Goal: Information Seeking & Learning: Learn about a topic

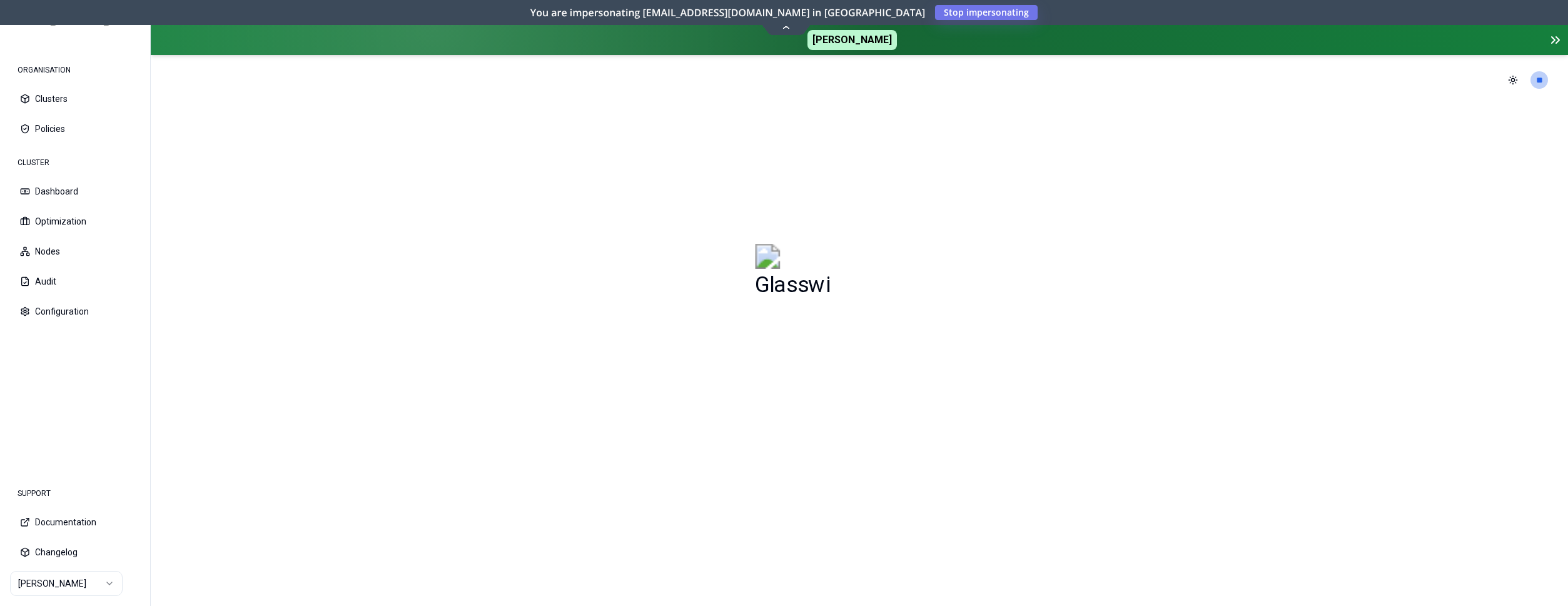
click at [787, 26] on icon at bounding box center [786, 26] width 17 height 9
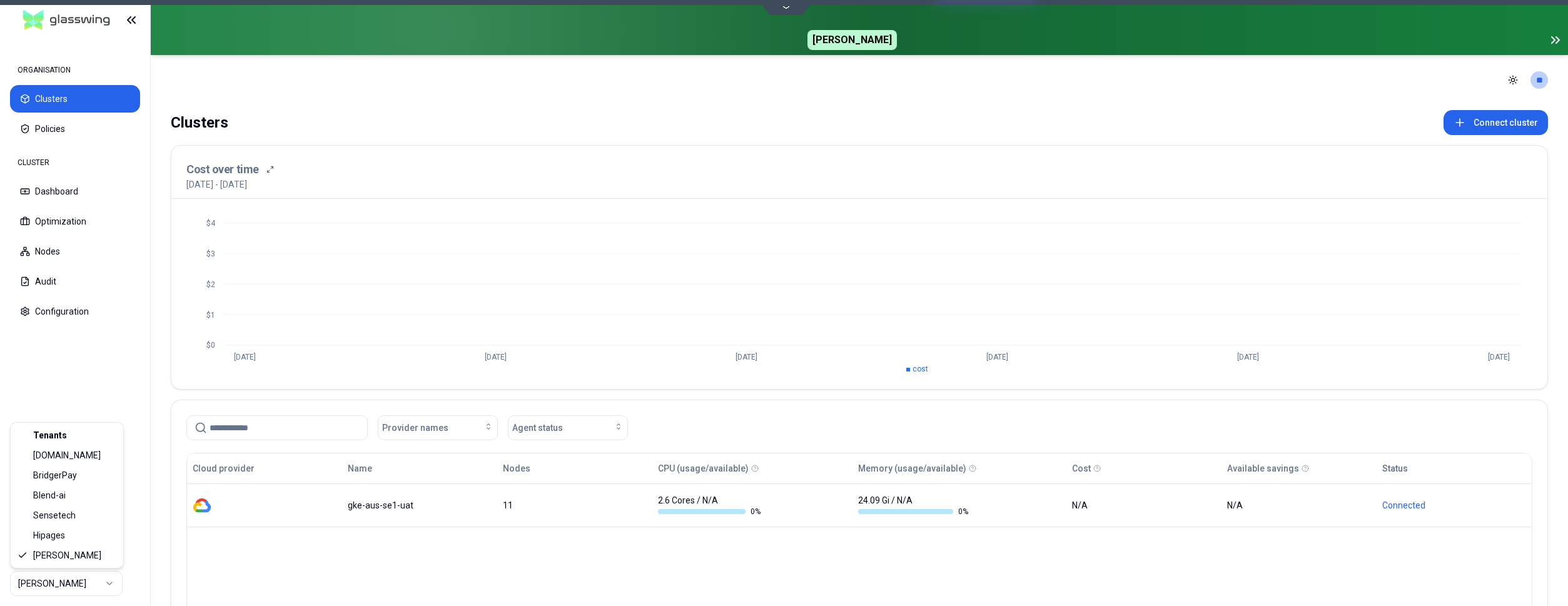
click at [67, 587] on html "ORGANISATION Clusters Policies CLUSTER Dashboard Optimization Nodes Audit Confi…" at bounding box center [784, 303] width 1568 height 606
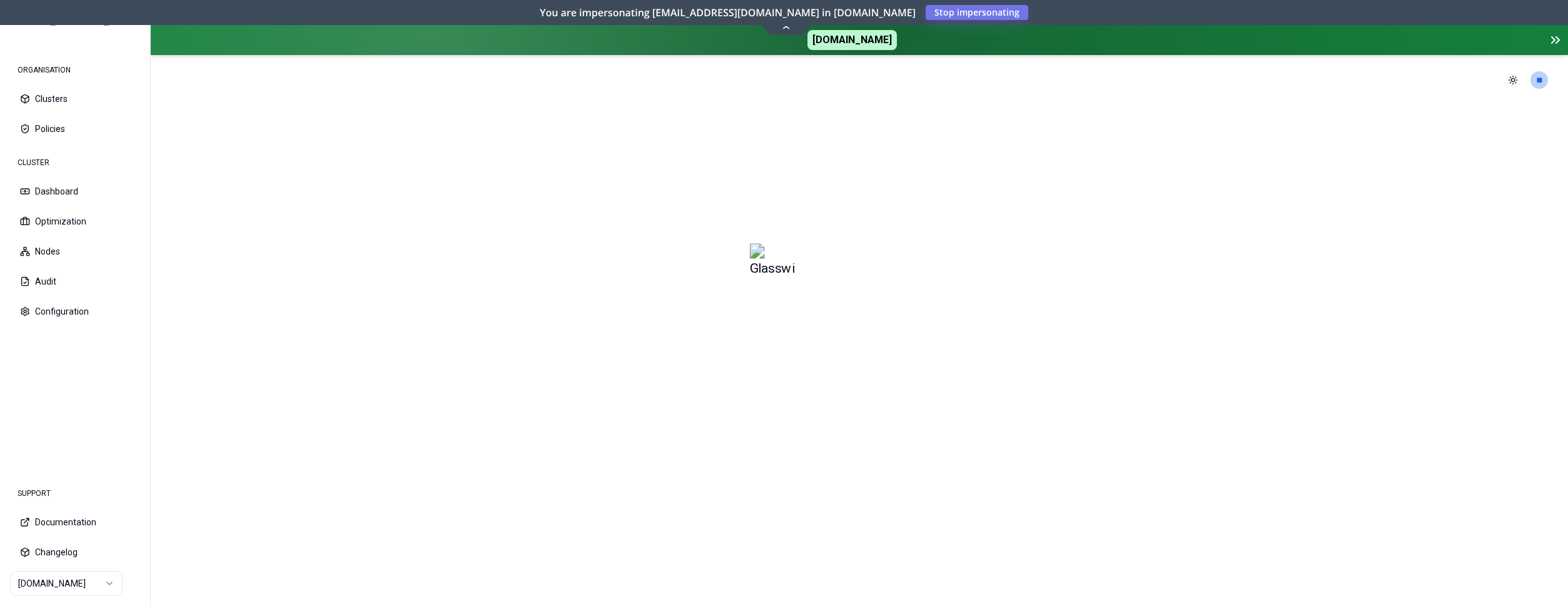
click at [783, 29] on icon at bounding box center [786, 27] width 8 height 3
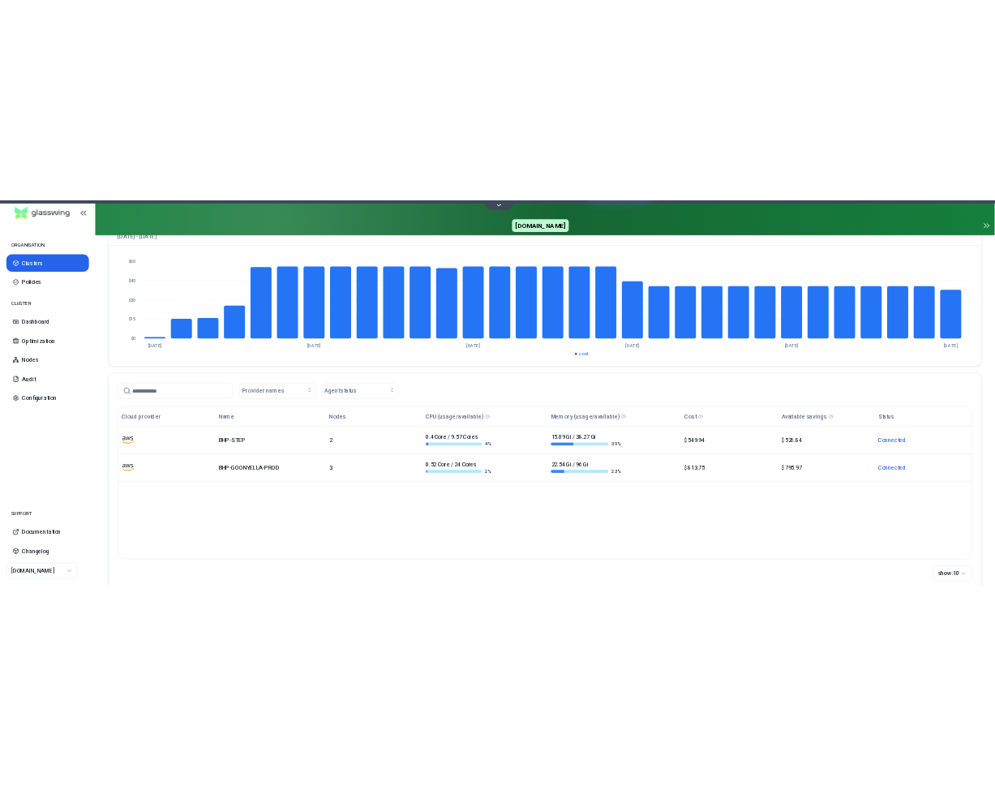
scroll to position [144, 0]
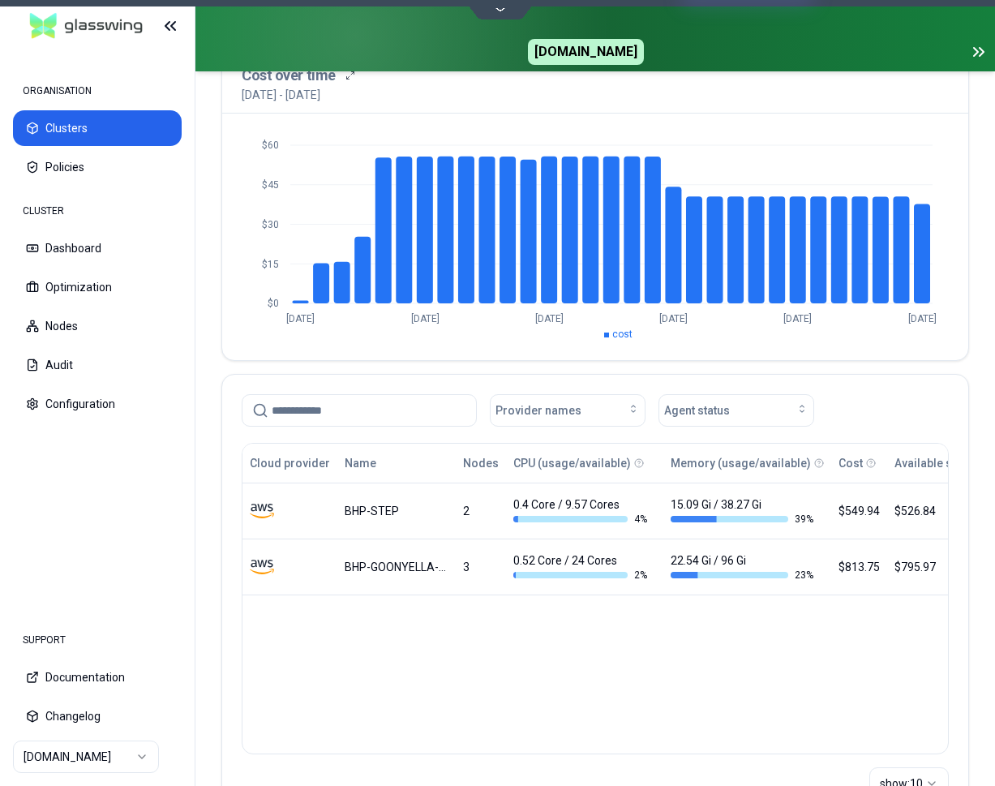
click at [604, 662] on div "Cloud provider Name Nodes CPU (usage/available) Memory (usage/available) Cost A…" at bounding box center [595, 599] width 707 height 312
click at [118, 758] on html "ORGANISATION Clusters Policies CLUSTER Dashboard Optimization Nodes Audit Confi…" at bounding box center [497, 393] width 995 height 786
click at [54, 761] on html "ORGANISATION Clusters Policies CLUSTER Dashboard Optimization Nodes Audit Confi…" at bounding box center [497, 393] width 995 height 786
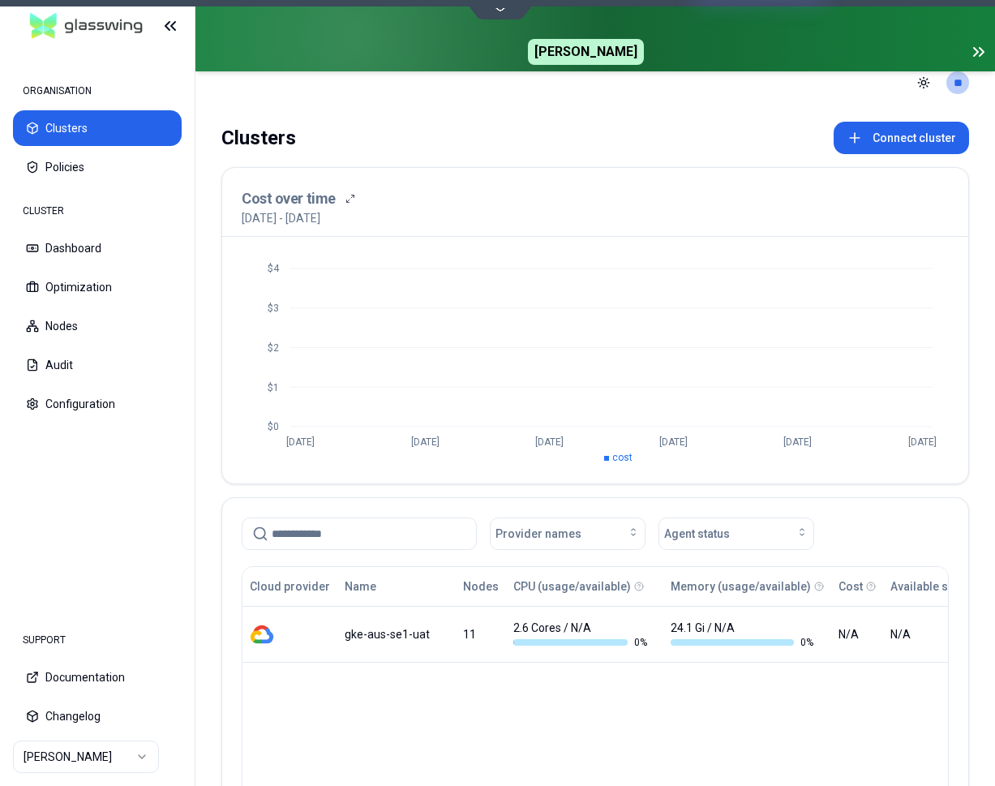
scroll to position [0, 0]
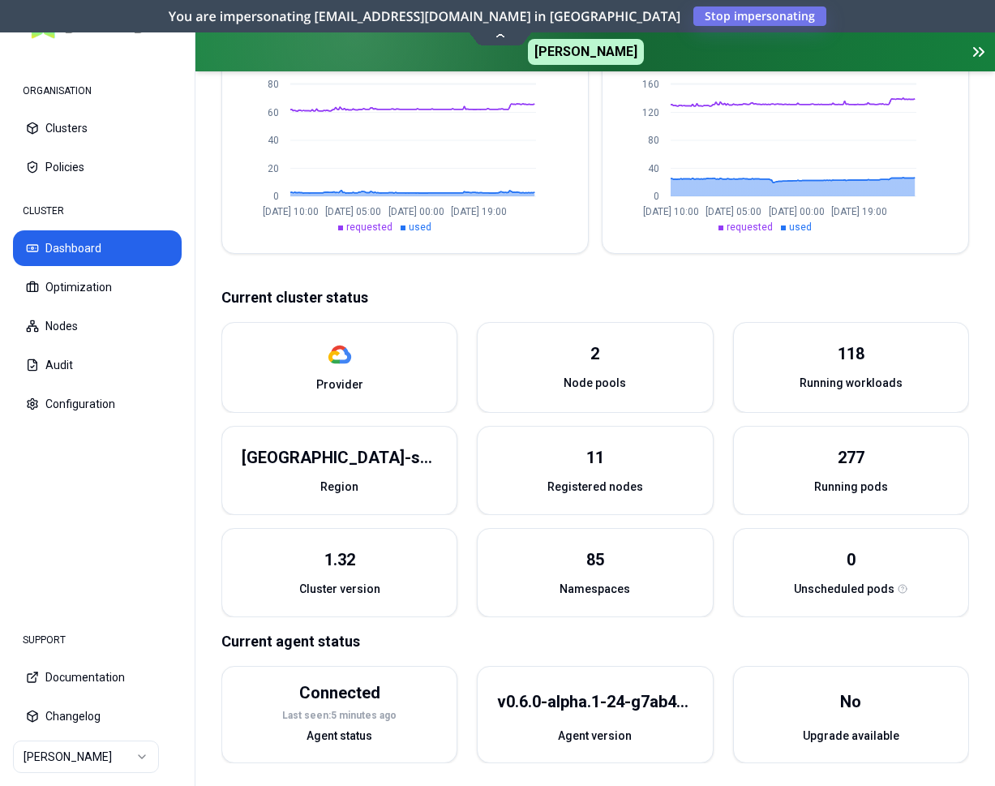
scroll to position [493, 0]
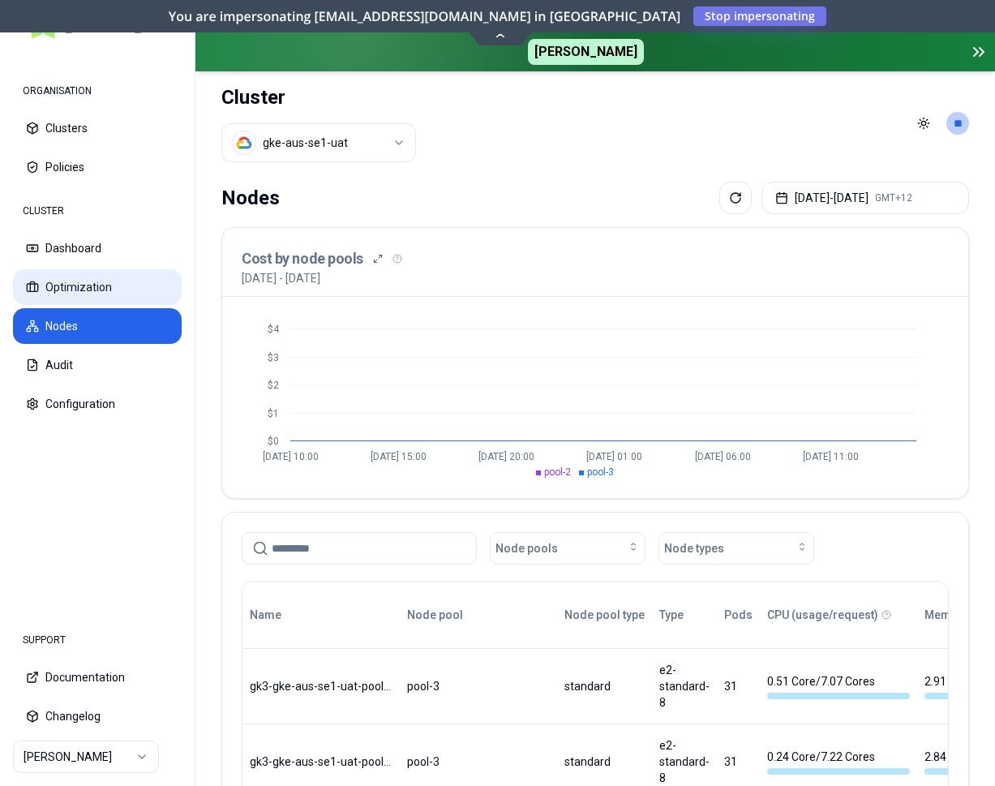
click at [73, 286] on button "Optimization" at bounding box center [97, 287] width 169 height 36
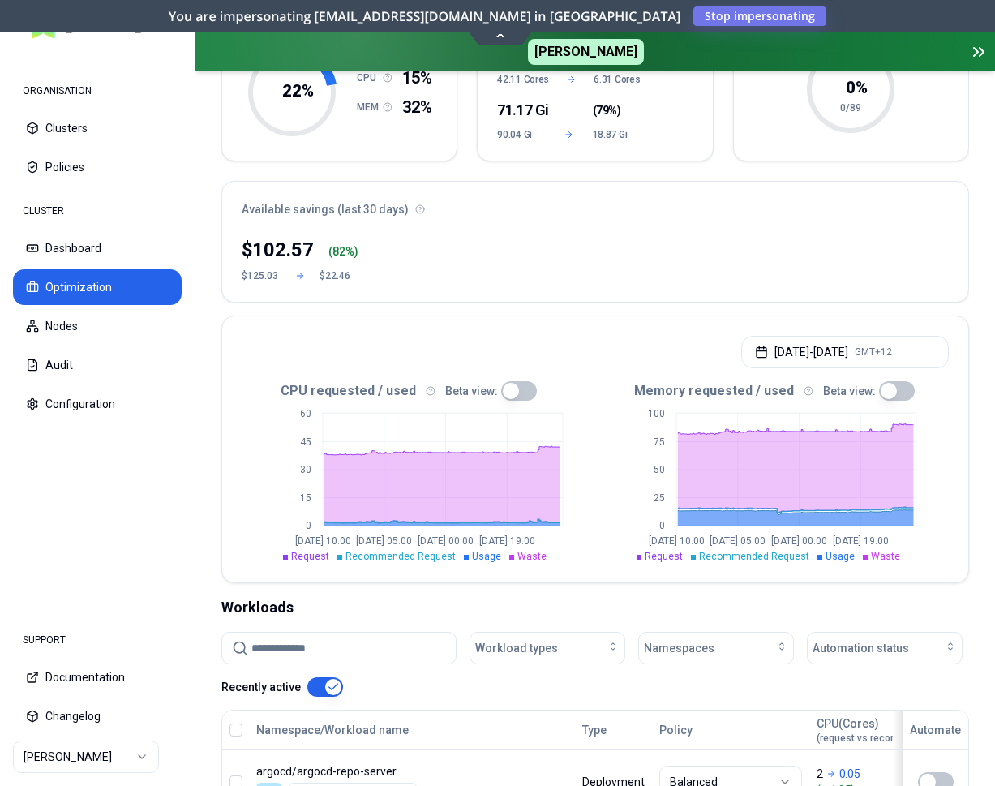
scroll to position [248, 0]
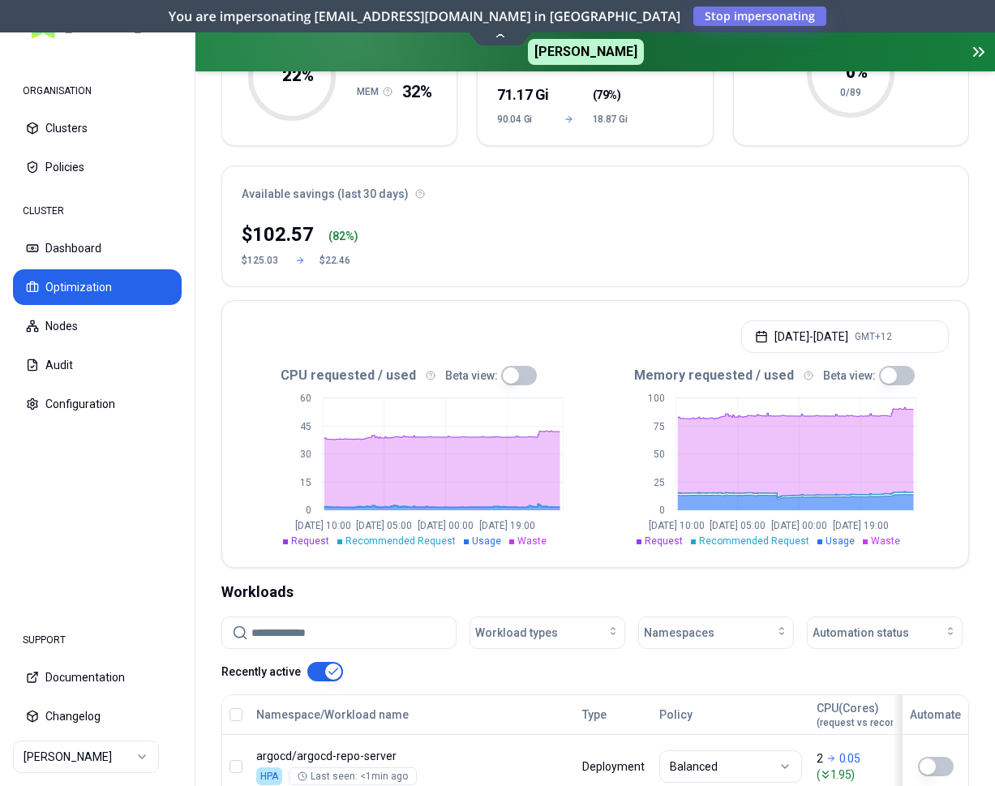
click at [115, 753] on html "ORGANISATION Clusters Policies CLUSTER Dashboard Optimization Nodes Audit Confi…" at bounding box center [497, 393] width 995 height 786
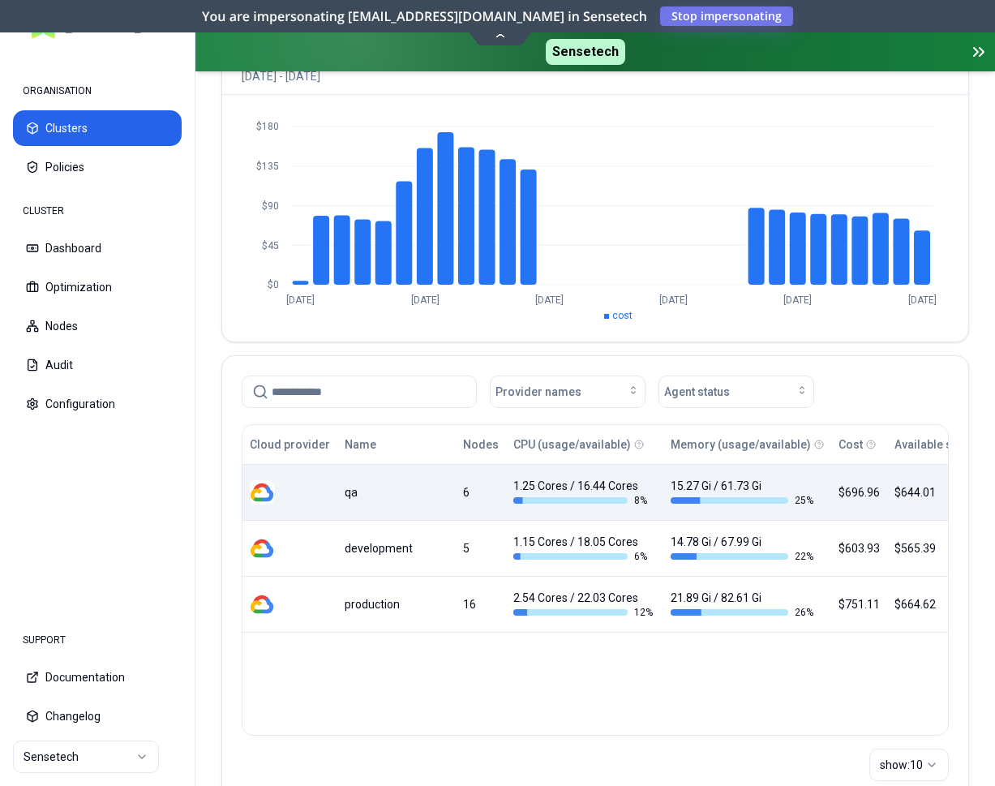
scroll to position [165, 0]
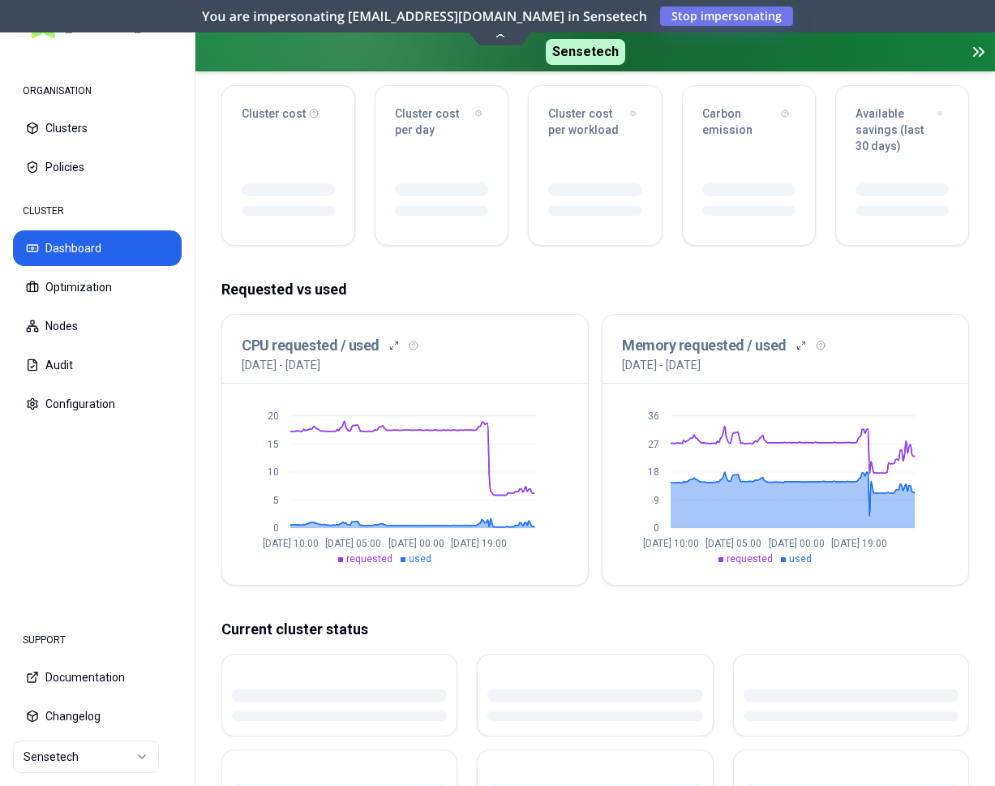
scroll to position [331, 0]
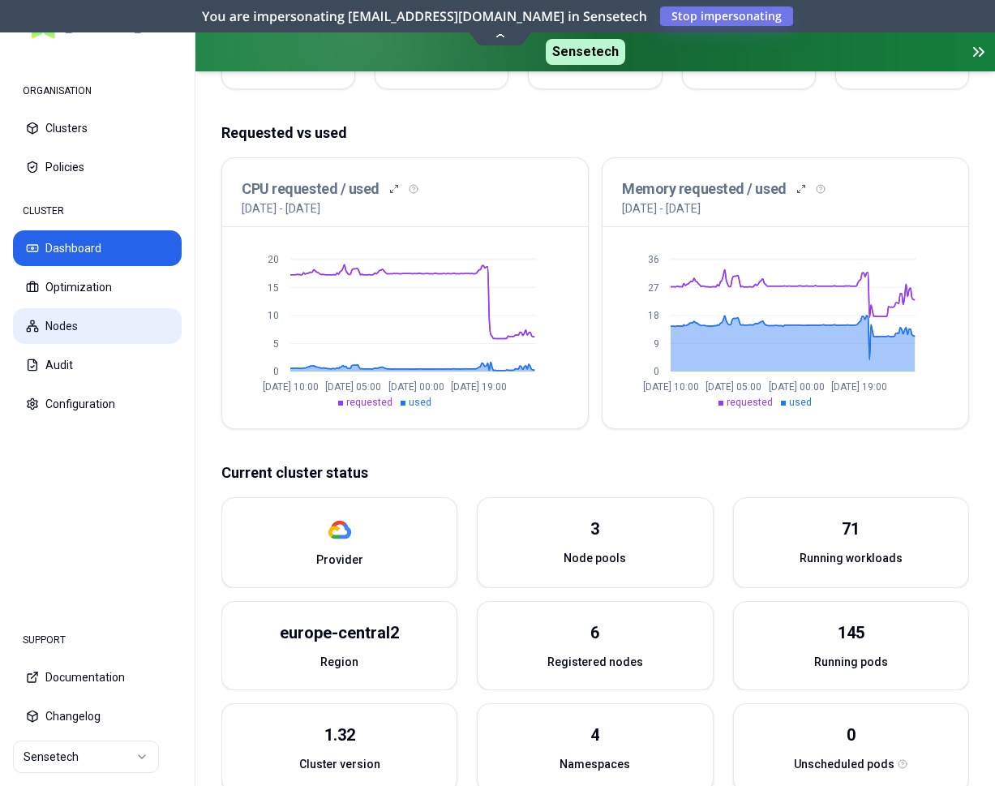
click at [70, 316] on button "Nodes" at bounding box center [97, 326] width 169 height 36
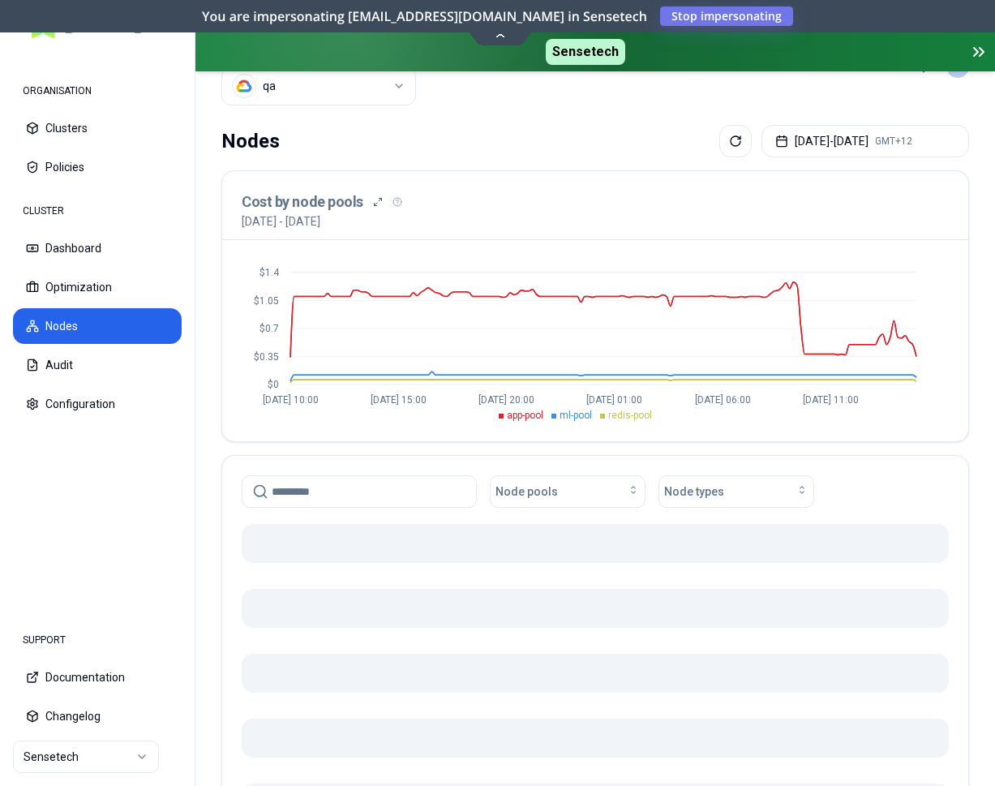
scroll to position [247, 0]
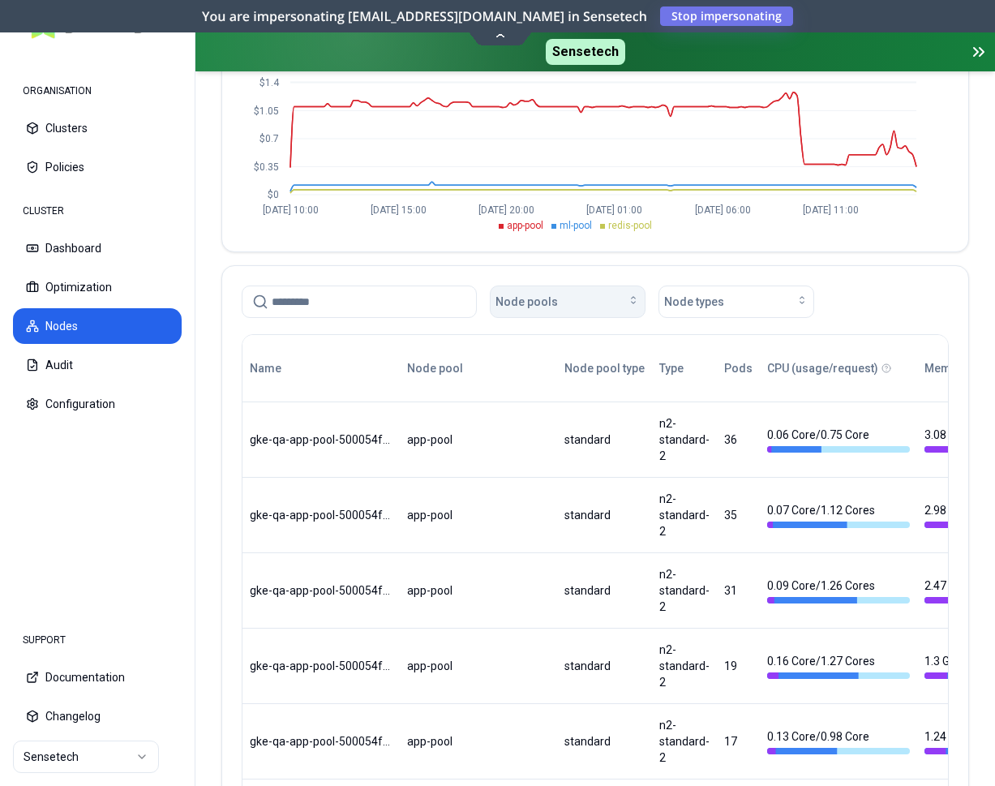
click at [605, 310] on button "Node pools" at bounding box center [568, 302] width 156 height 32
click at [691, 296] on span "Node types" at bounding box center [694, 302] width 60 height 16
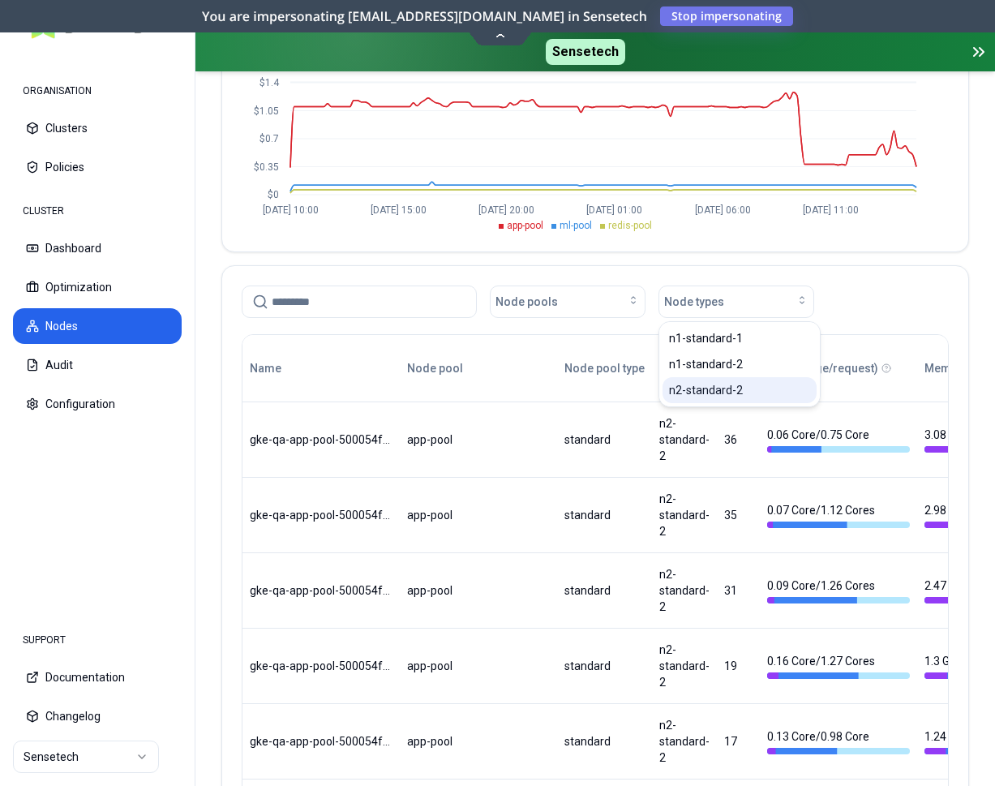
click at [707, 395] on span "n2-standard-2" at bounding box center [706, 390] width 74 height 16
click at [539, 353] on div "Node pool" at bounding box center [478, 368] width 143 height 32
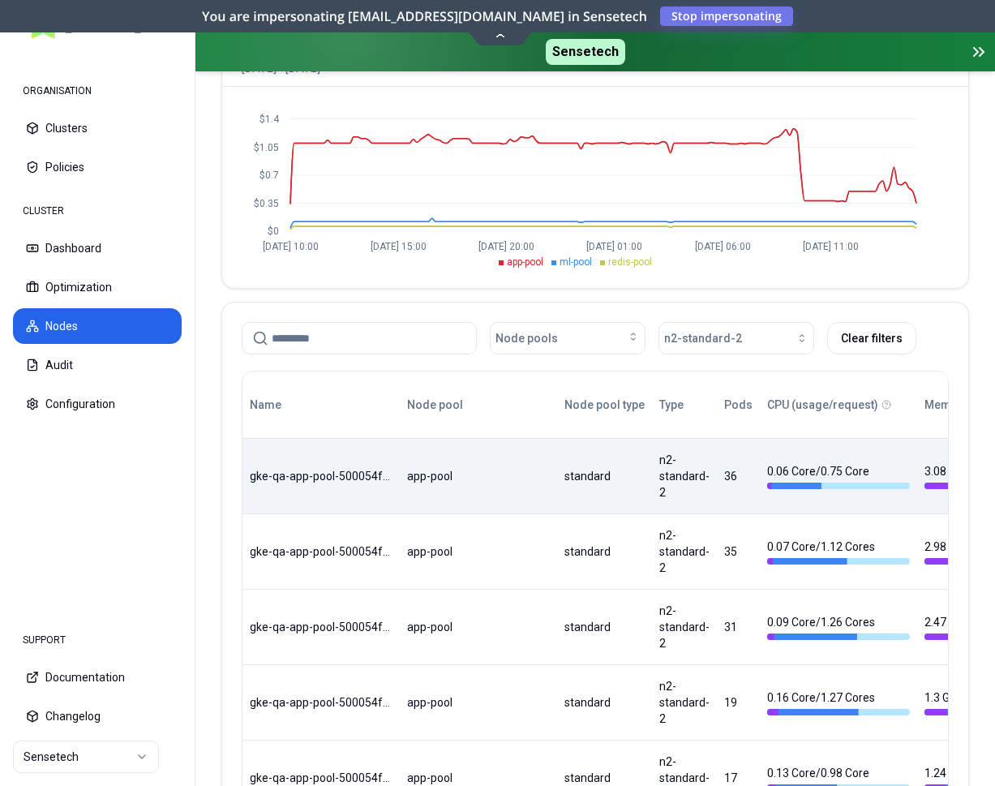
scroll to position [165, 0]
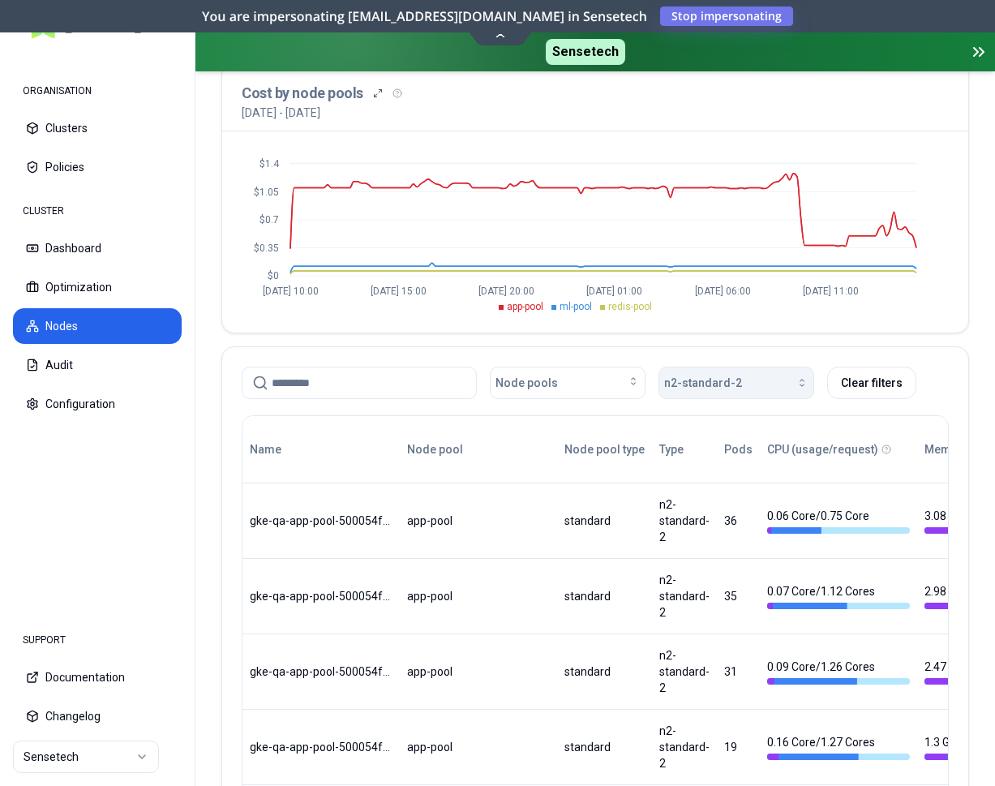
click at [716, 388] on span "n2-standard-2" at bounding box center [703, 383] width 78 height 16
click at [725, 475] on span "n2-standard-2" at bounding box center [706, 471] width 74 height 16
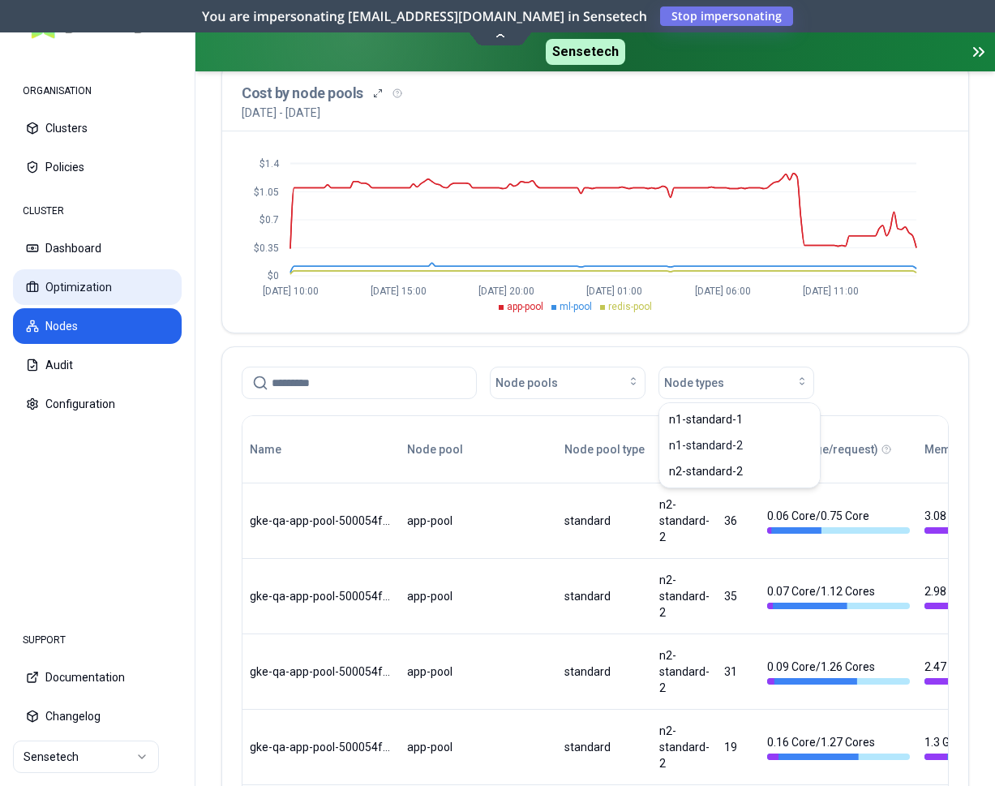
click at [78, 290] on button "Optimization" at bounding box center [97, 287] width 169 height 36
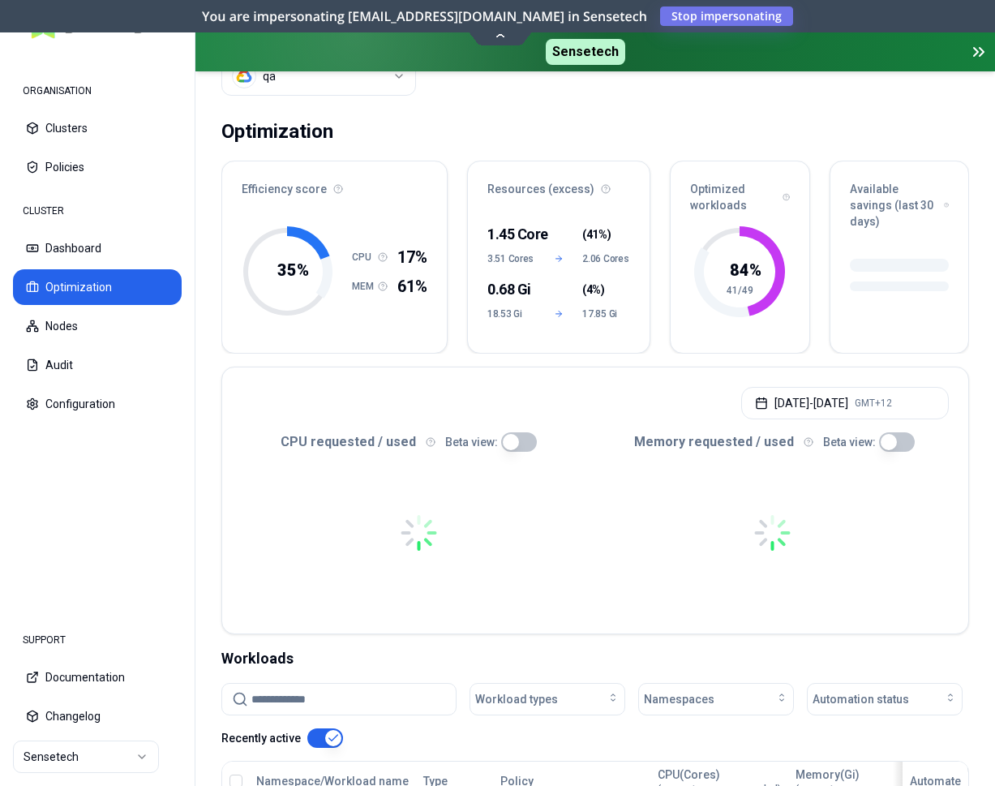
scroll to position [414, 0]
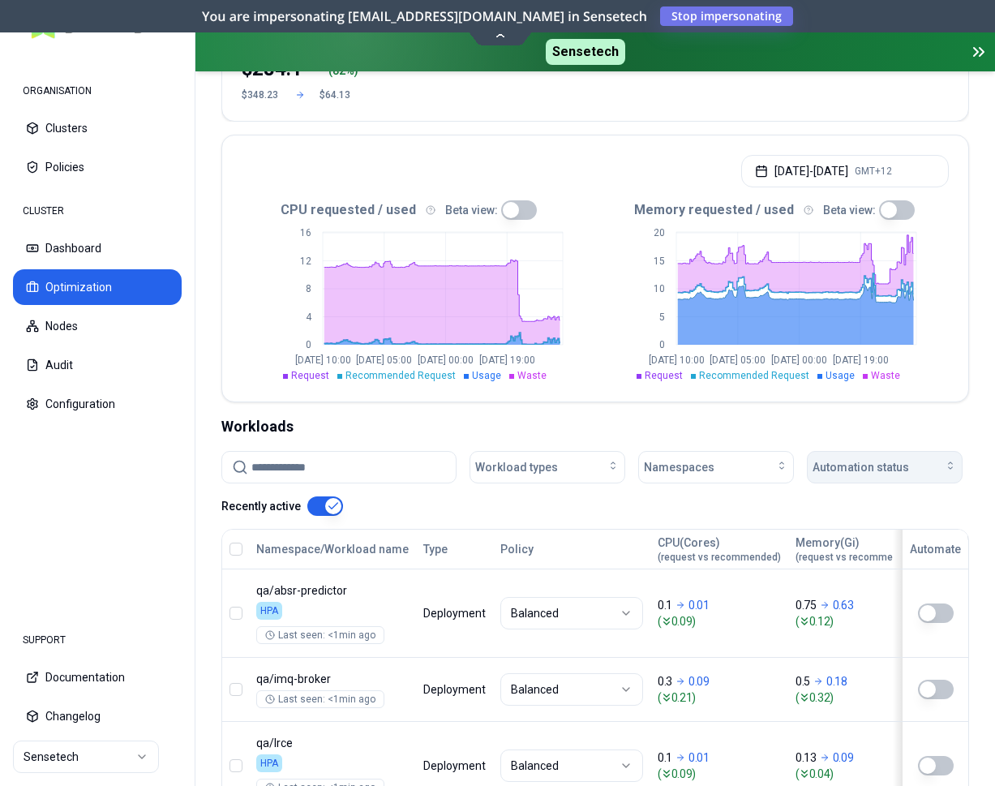
click at [870, 475] on span "Automation status" at bounding box center [861, 467] width 97 height 16
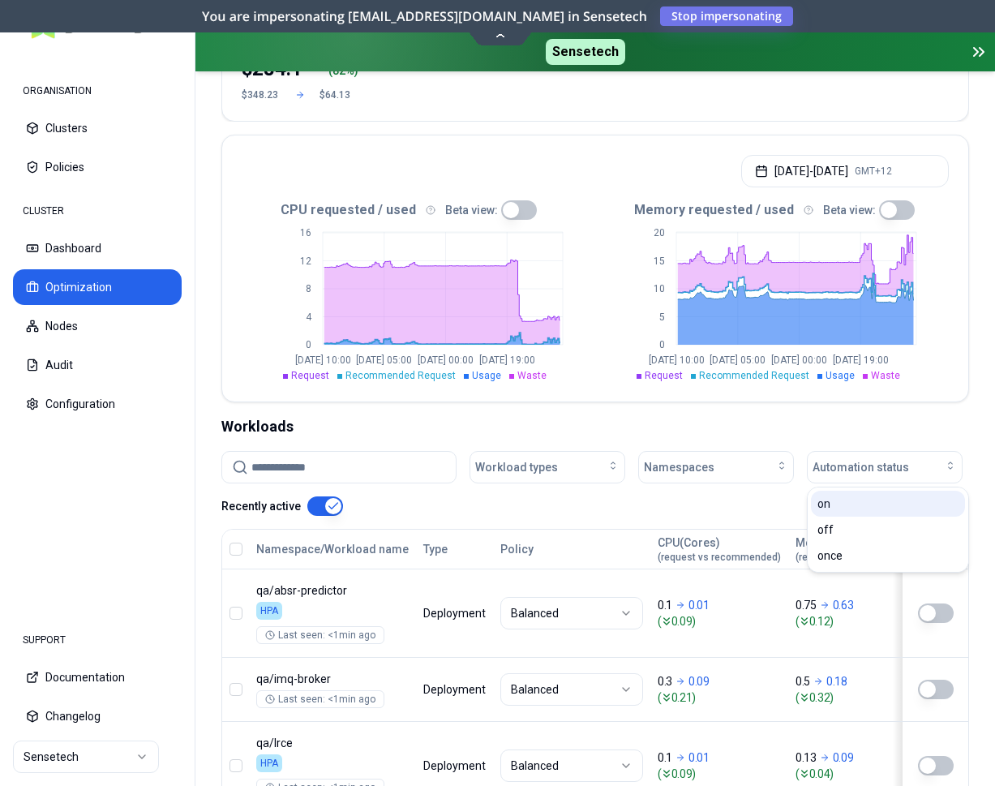
click at [861, 507] on div "on" at bounding box center [888, 504] width 154 height 26
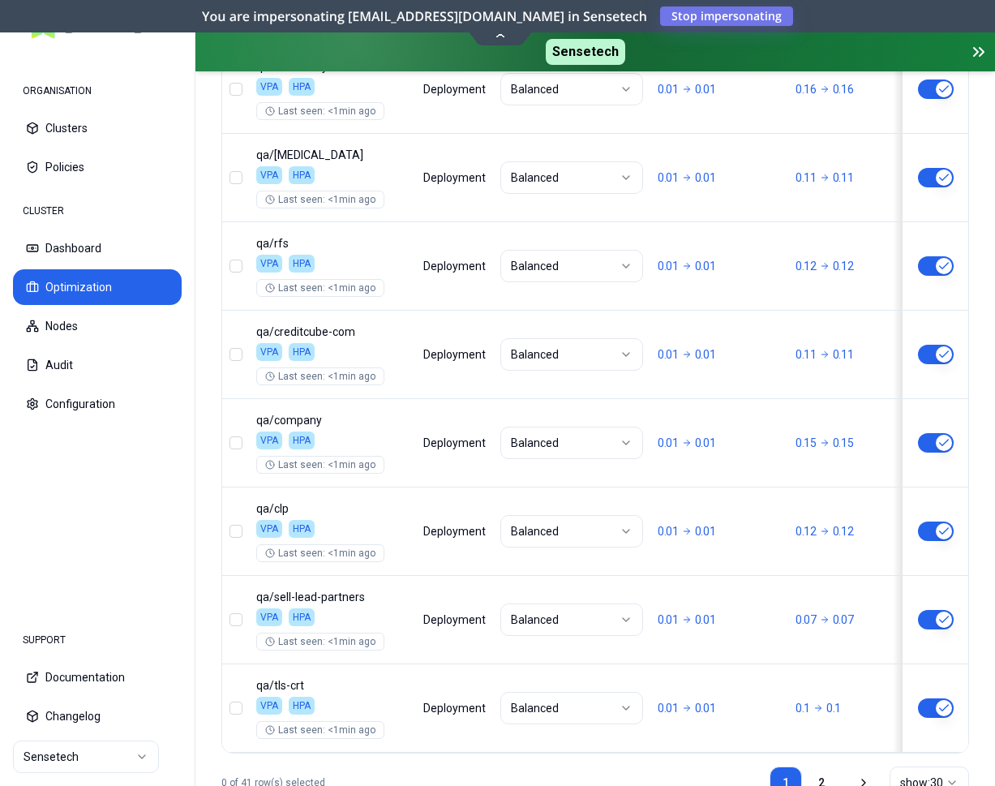
scroll to position [2948, 0]
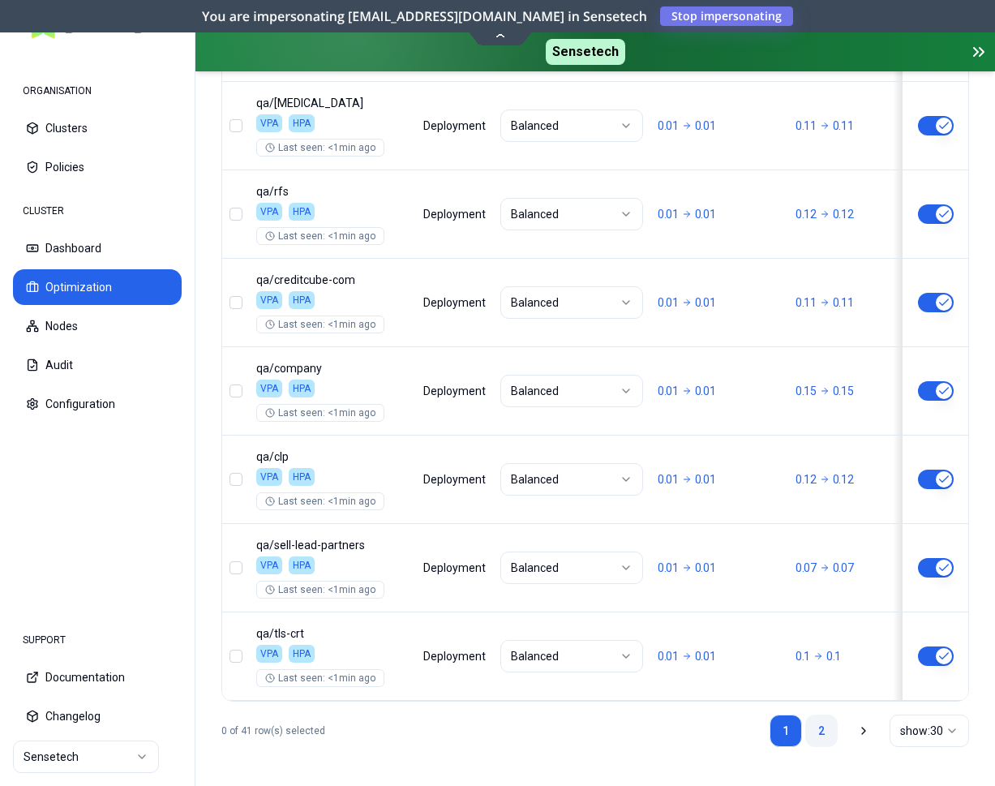
click at [816, 730] on link "2" at bounding box center [822, 731] width 32 height 32
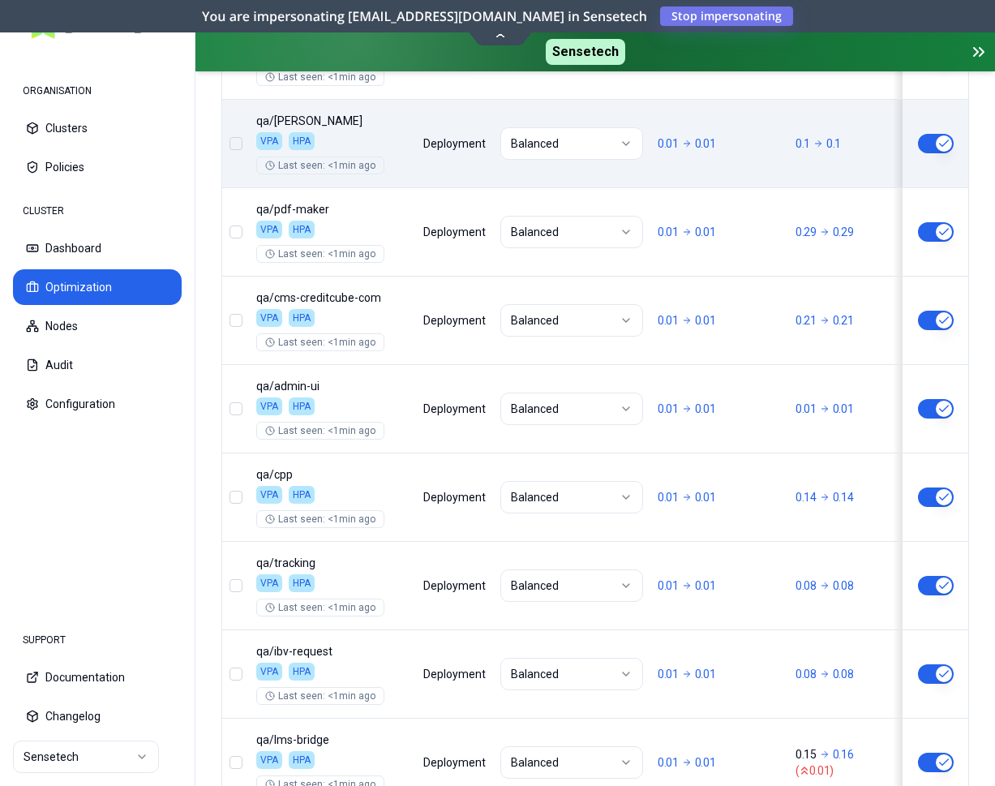
scroll to position [1268, 0]
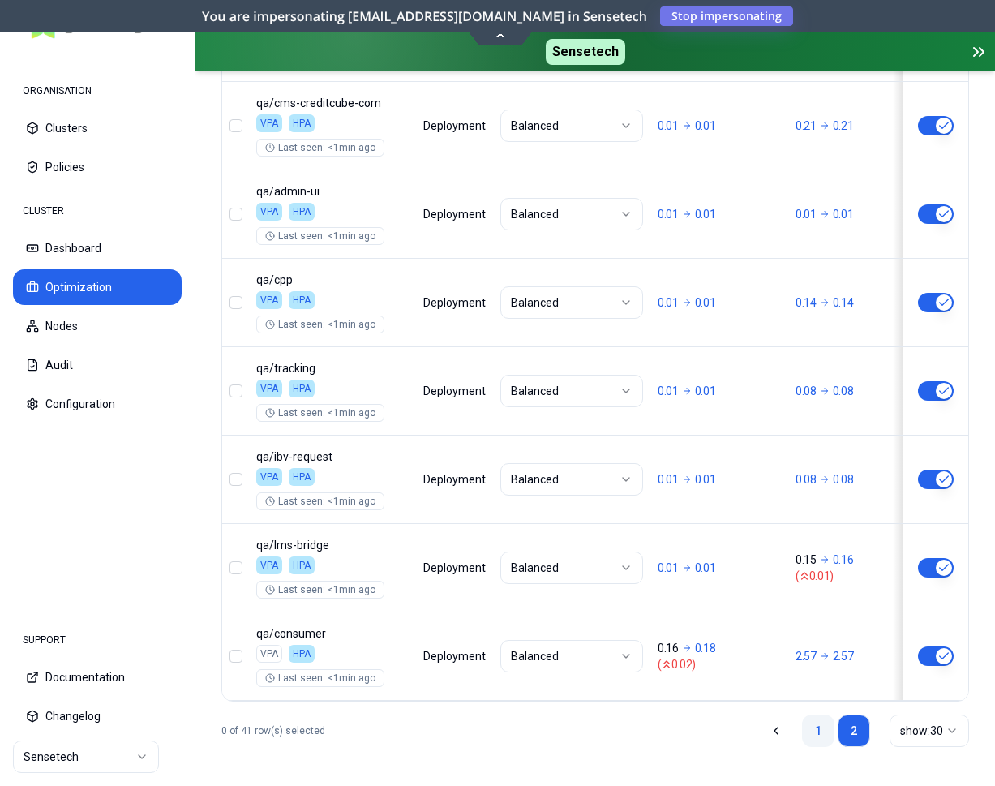
click at [823, 726] on link "1" at bounding box center [818, 731] width 32 height 32
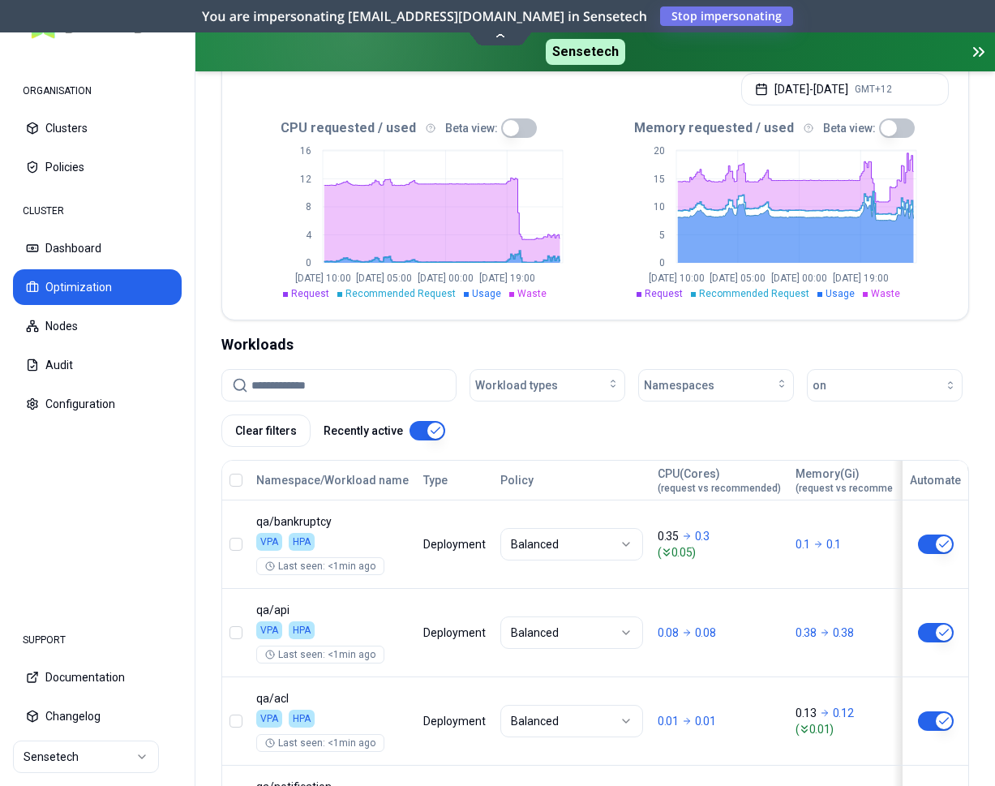
scroll to position [496, 0]
click at [47, 756] on html "ORGANISATION Clusters Policies CLUSTER Dashboard Optimization Nodes Audit Confi…" at bounding box center [497, 393] width 995 height 786
click at [119, 463] on html "ORGANISATION Clusters Policies CLUSTER Dashboard Optimization Nodes Audit Confi…" at bounding box center [497, 393] width 995 height 786
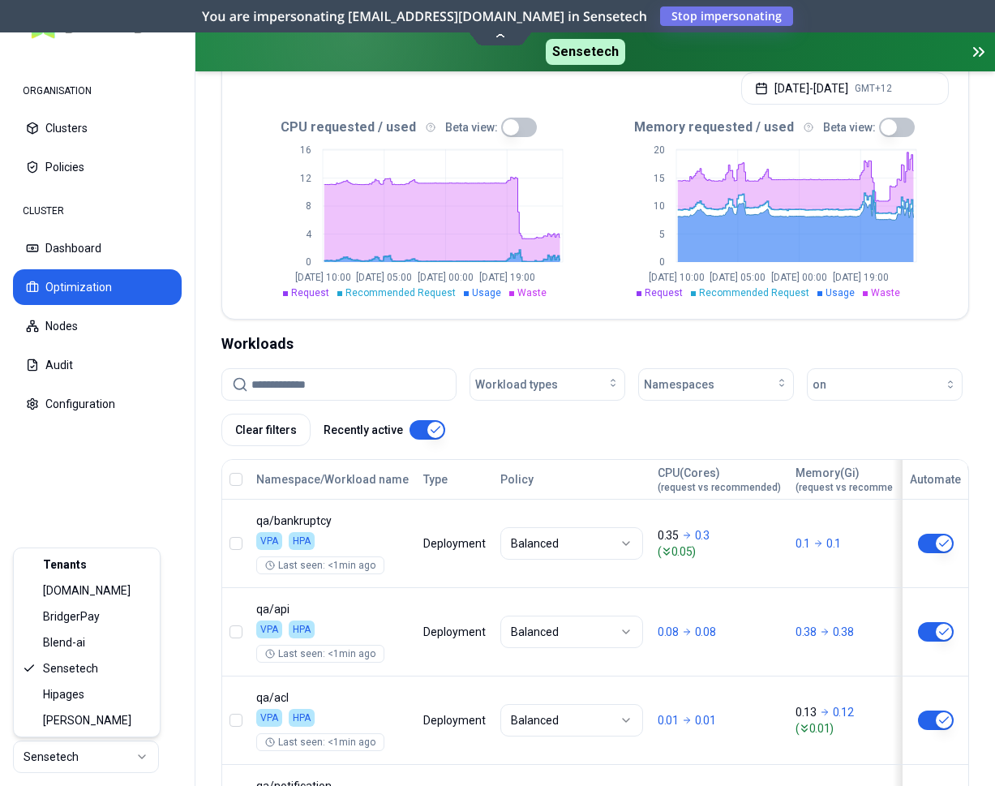
click at [122, 770] on html "ORGANISATION Clusters Policies CLUSTER Dashboard Optimization Nodes Audit Confi…" at bounding box center [497, 393] width 995 height 786
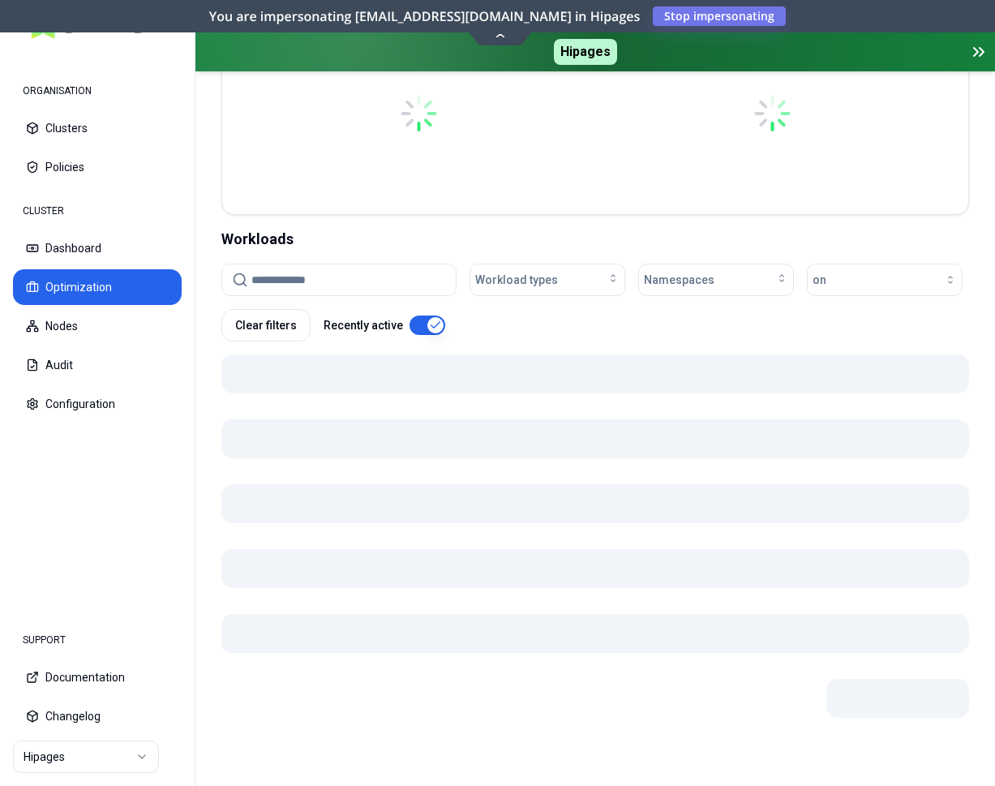
scroll to position [470, 0]
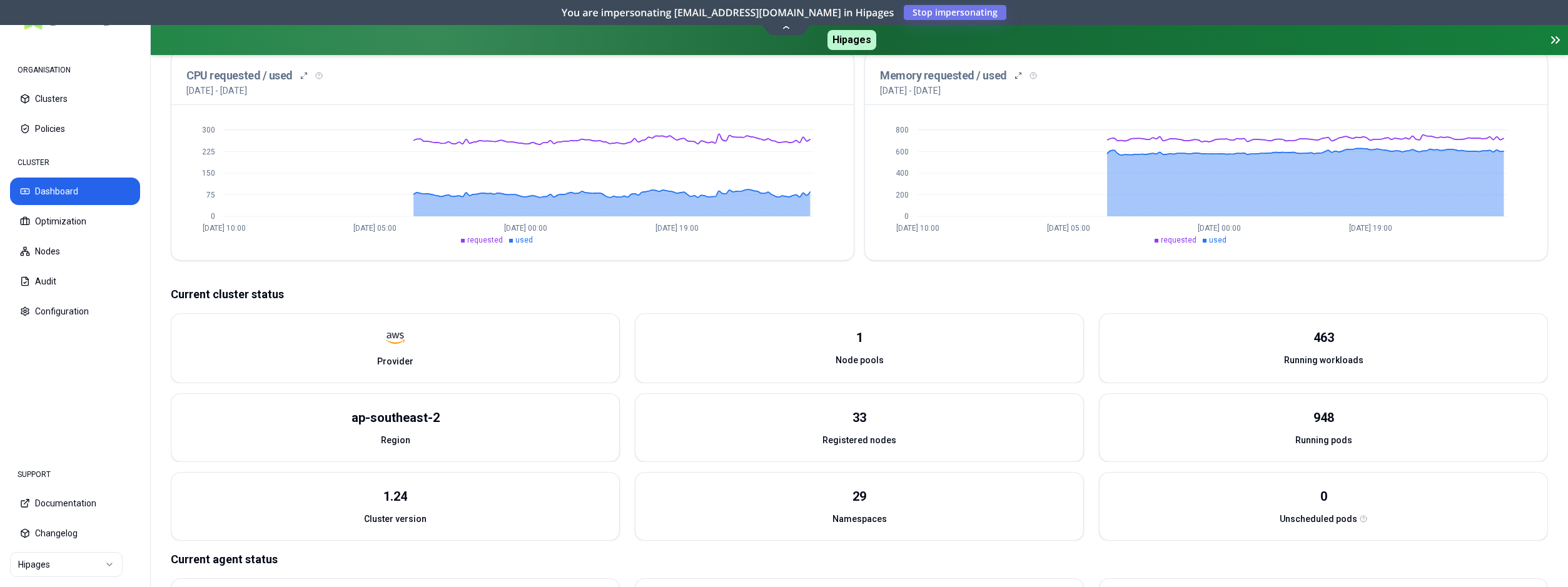
scroll to position [300, 0]
